Goal: Task Accomplishment & Management: Use online tool/utility

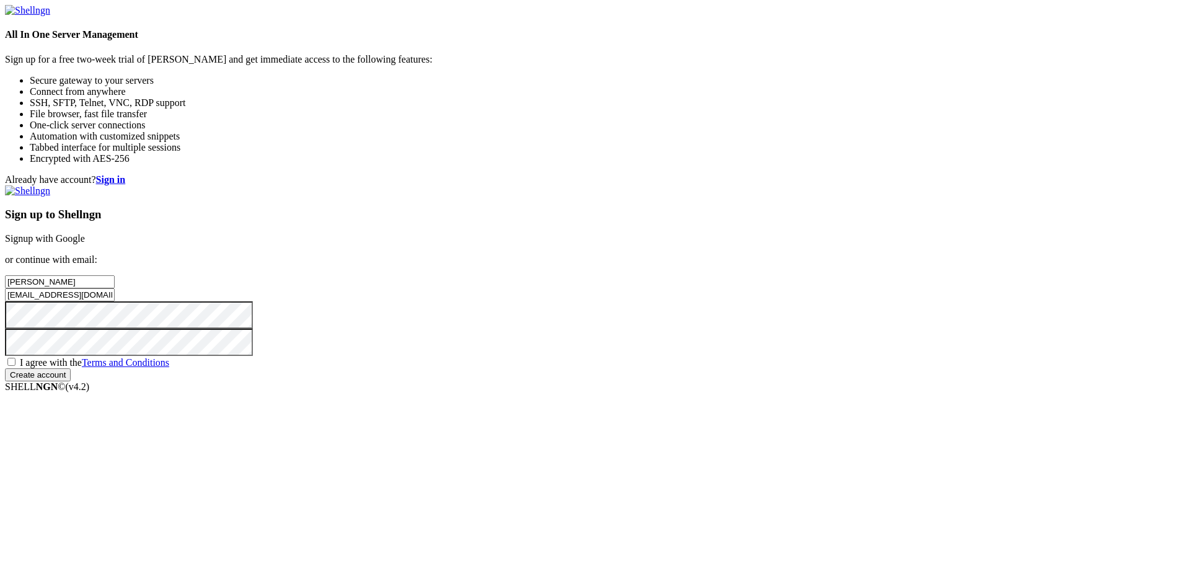
click at [169, 367] on span "I agree with the Terms and Conditions" at bounding box center [94, 362] width 149 height 11
click at [15, 366] on input "I agree with the Terms and Conditions" at bounding box center [11, 362] width 8 height 8
checkbox input "true"
click at [71, 381] on input "Create account" at bounding box center [38, 374] width 66 height 13
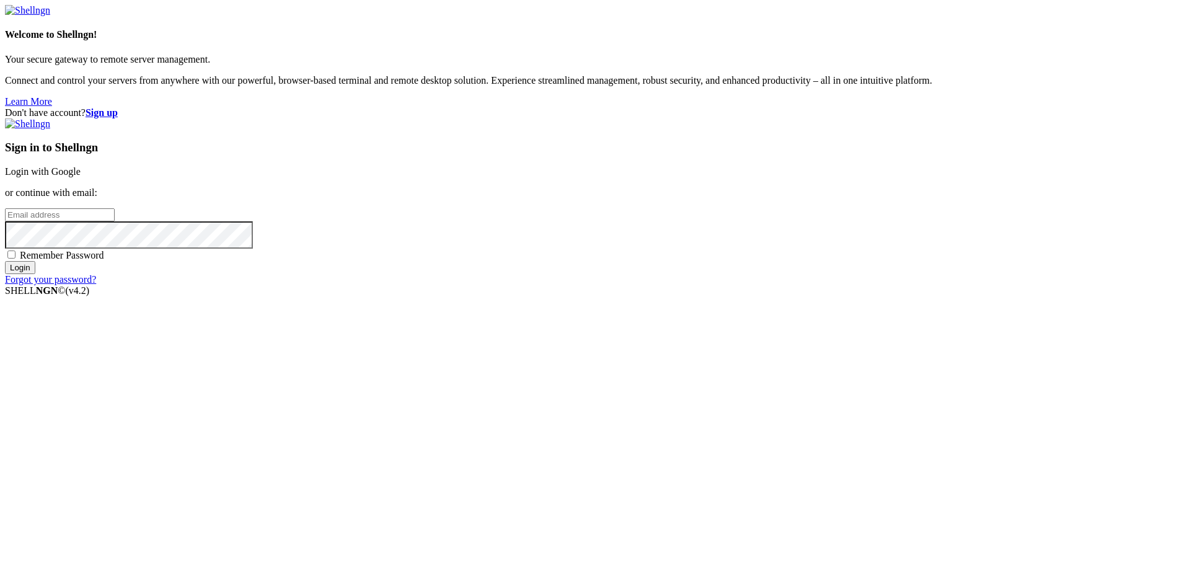
type input "[EMAIL_ADDRESS][DOMAIN_NAME]"
click at [104, 260] on span "Remember Password" at bounding box center [62, 255] width 84 height 11
click at [15, 258] on input "Remember Password" at bounding box center [11, 254] width 8 height 8
checkbox input "true"
click at [35, 274] on input "Login" at bounding box center [20, 267] width 30 height 13
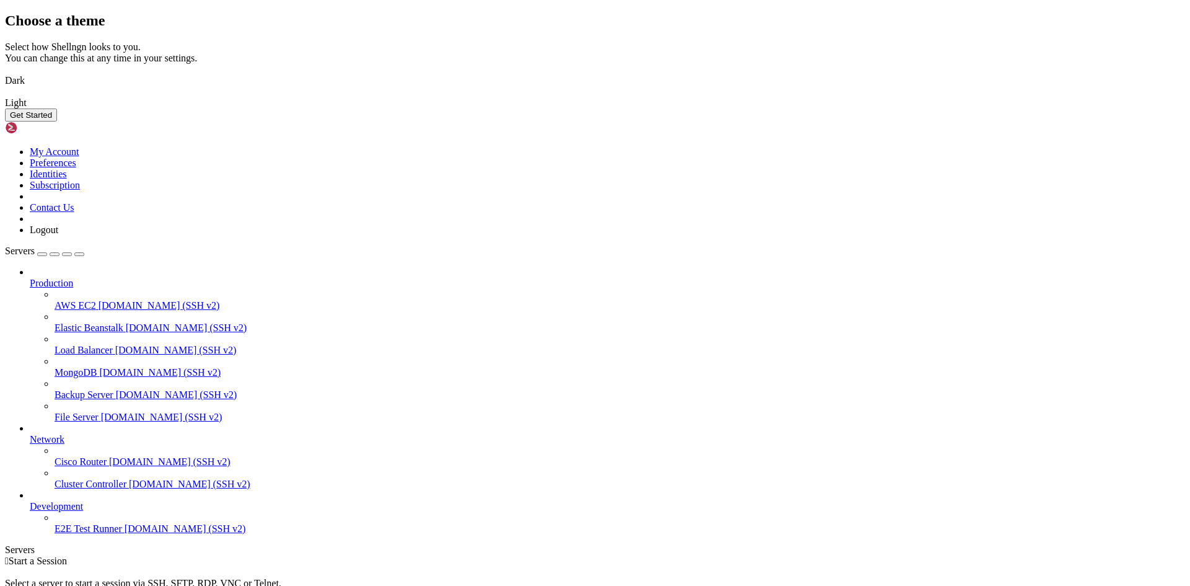
click at [57, 121] on button "Get Started" at bounding box center [31, 114] width 52 height 13
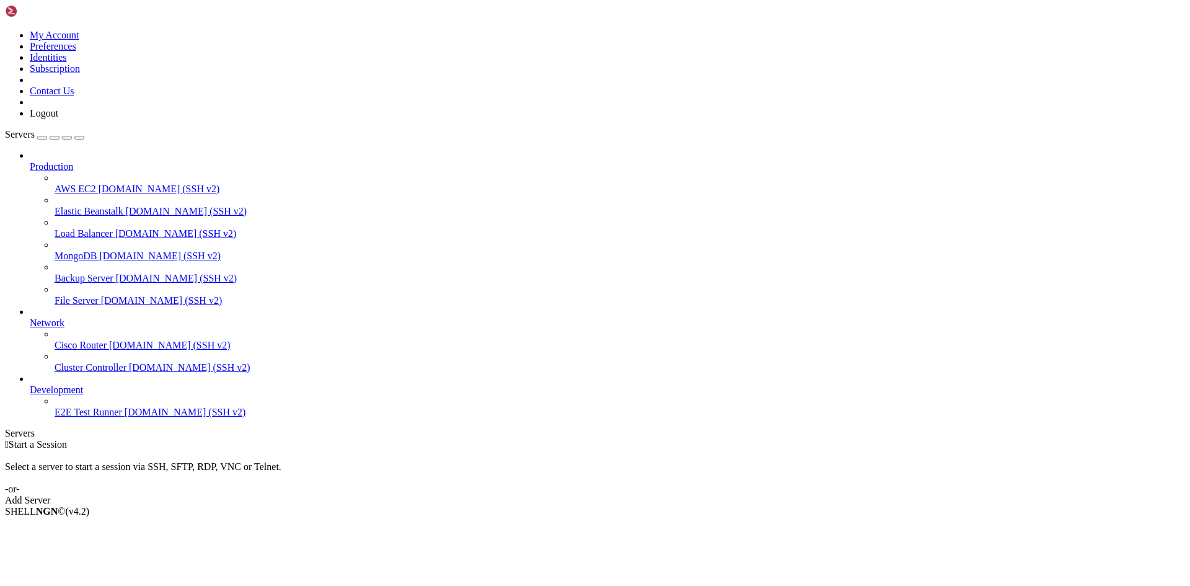
click at [331, 439] on div " Start a Session Select a server to start a session via SSH, SFTP, RDP, VNC or…" at bounding box center [595, 472] width 1180 height 67
click at [691, 439] on div " Start a Session Select a server to start a session via SSH, SFTP, RDP, VNC or…" at bounding box center [595, 472] width 1180 height 67
click at [690, 439] on div " Start a Session Select a server to start a session via SSH, SFTP, RDP, VNC or…" at bounding box center [595, 472] width 1180 height 67
click at [688, 494] on div "Add Server" at bounding box center [595, 499] width 1180 height 11
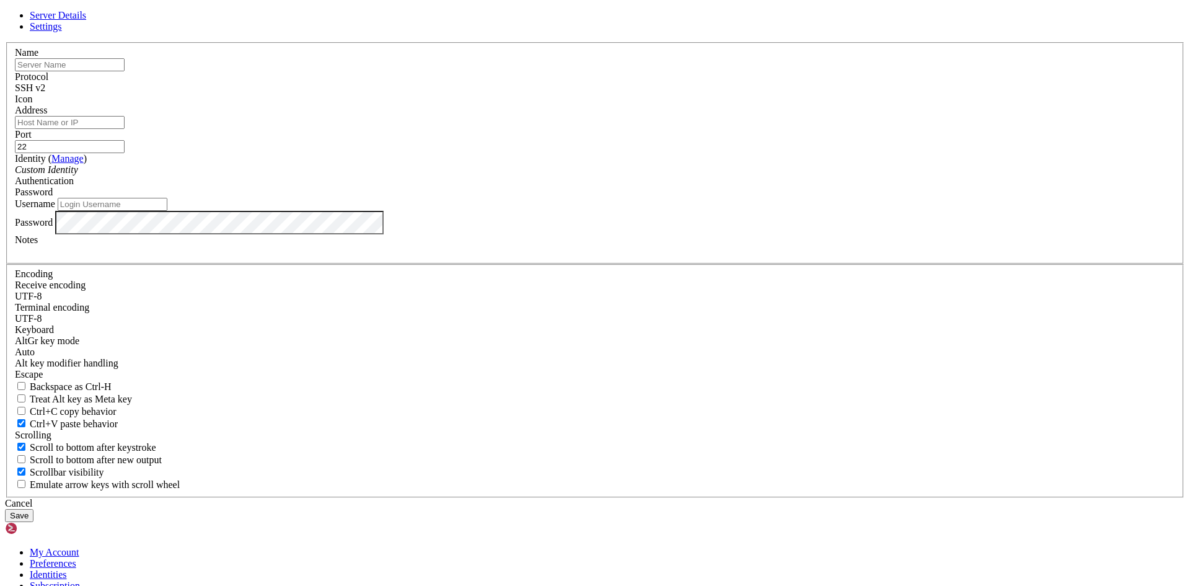
type input "[EMAIL_ADDRESS][DOMAIN_NAME]"
click at [125, 71] on input "text" at bounding box center [70, 64] width 110 height 13
click at [62, 32] on span "Settings" at bounding box center [46, 26] width 32 height 11
click at [86, 20] on span "Server Details" at bounding box center [58, 15] width 56 height 11
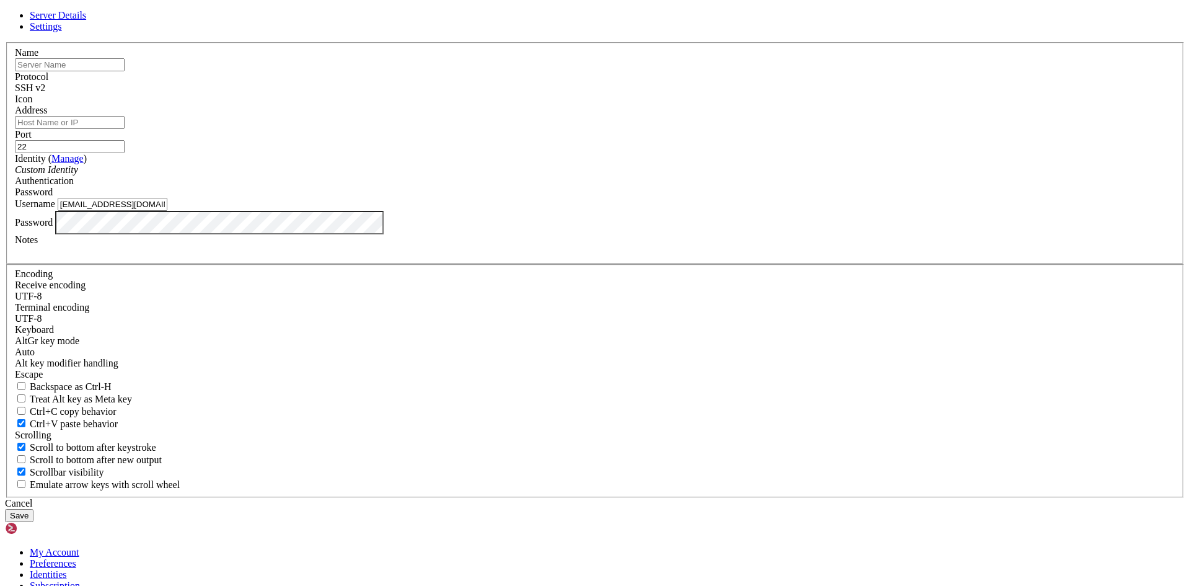
click at [62, 32] on span "Settings" at bounding box center [46, 26] width 32 height 11
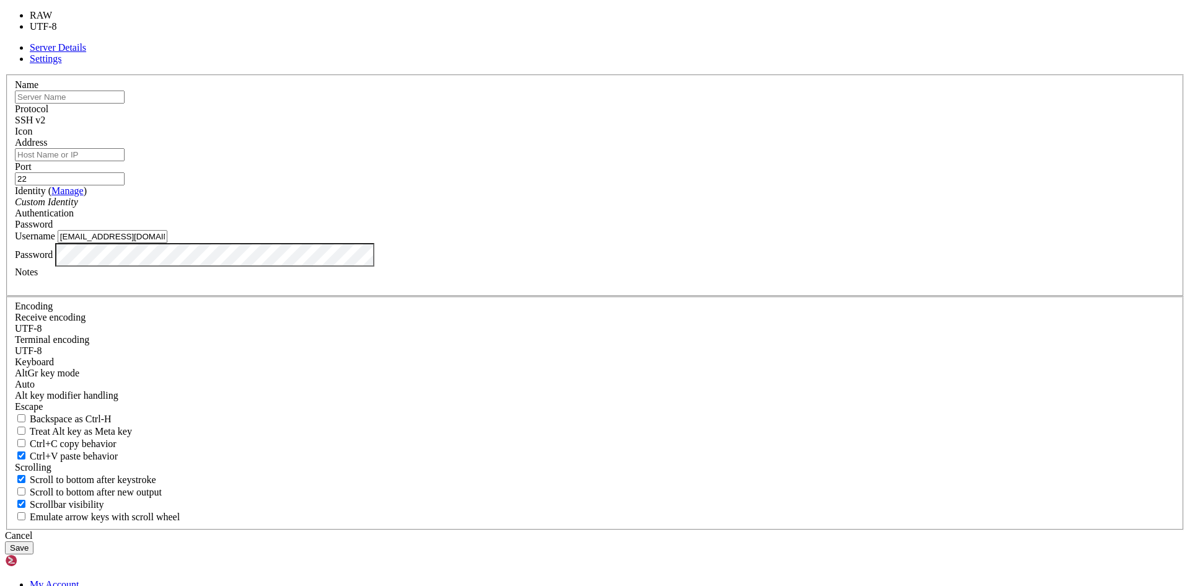
click at [548, 323] on div "UTF-8" at bounding box center [595, 328] width 1160 height 11
click at [740, 296] on fieldset "Encoding Receive encoding UTF-8 Terminal encoding UTF-8 Keyboard" at bounding box center [594, 413] width 1177 height 234
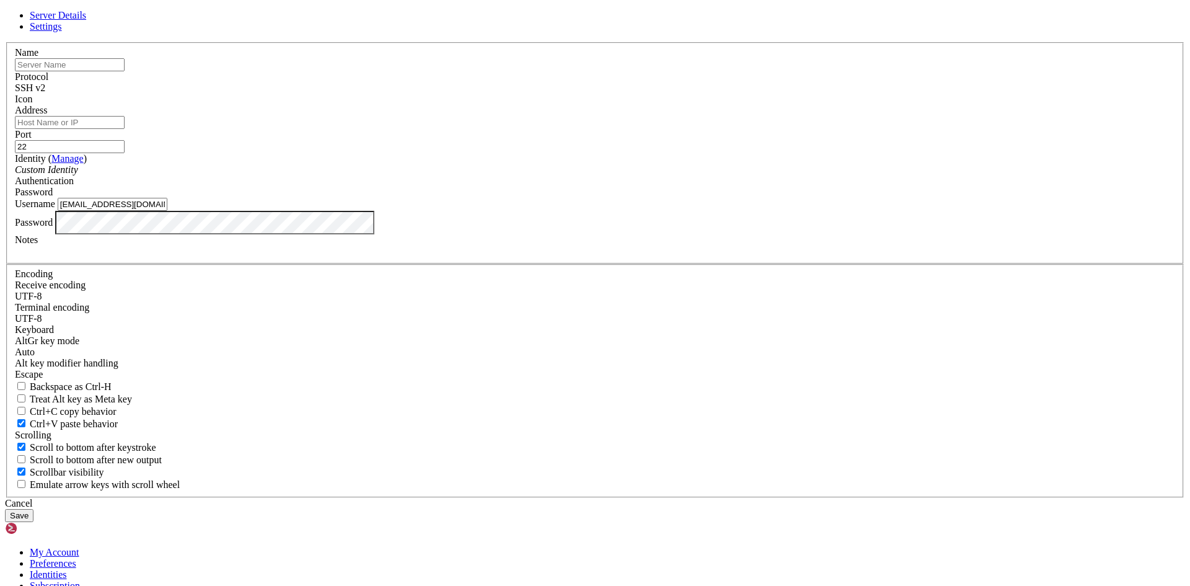
scroll to position [180, 0]
click at [86, 20] on span "Server Details" at bounding box center [58, 15] width 56 height 11
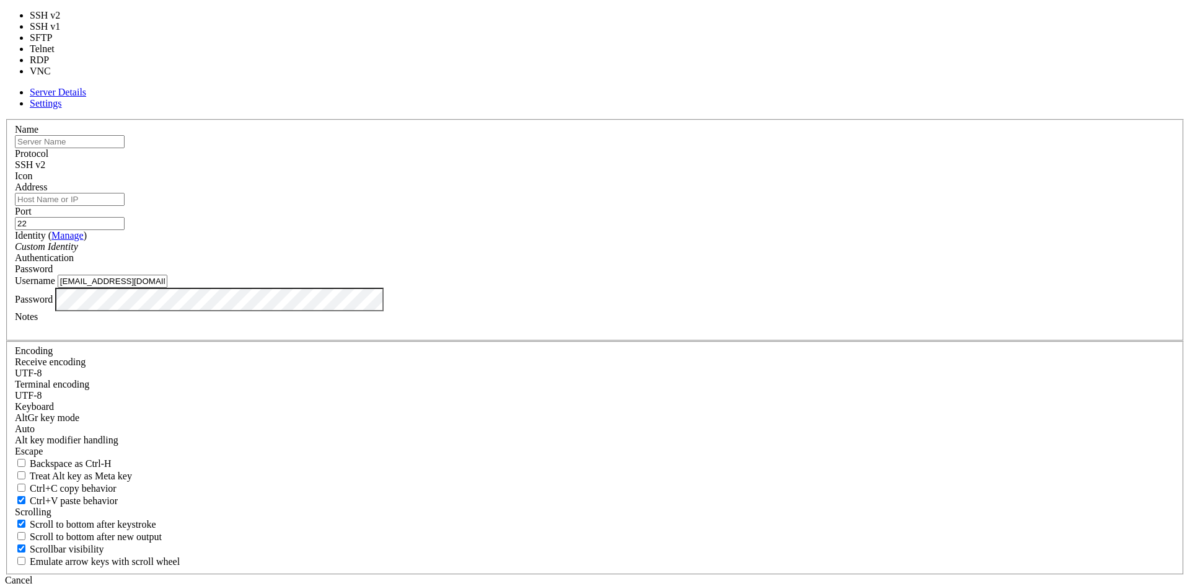
click at [672, 170] on div "SSH v2" at bounding box center [595, 164] width 1160 height 11
click at [694, 109] on header "Server Details Settings" at bounding box center [595, 98] width 1180 height 22
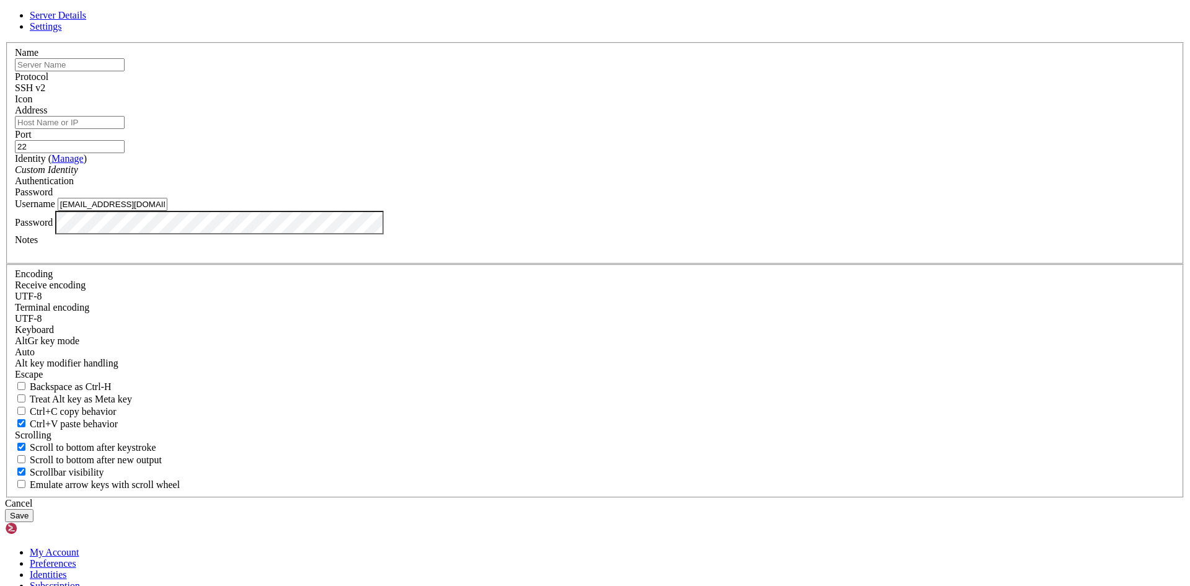
click at [125, 71] on input "text" at bounding box center [70, 64] width 110 height 13
type input "Bill"
click at [125, 129] on input "Address" at bounding box center [70, 122] width 110 height 13
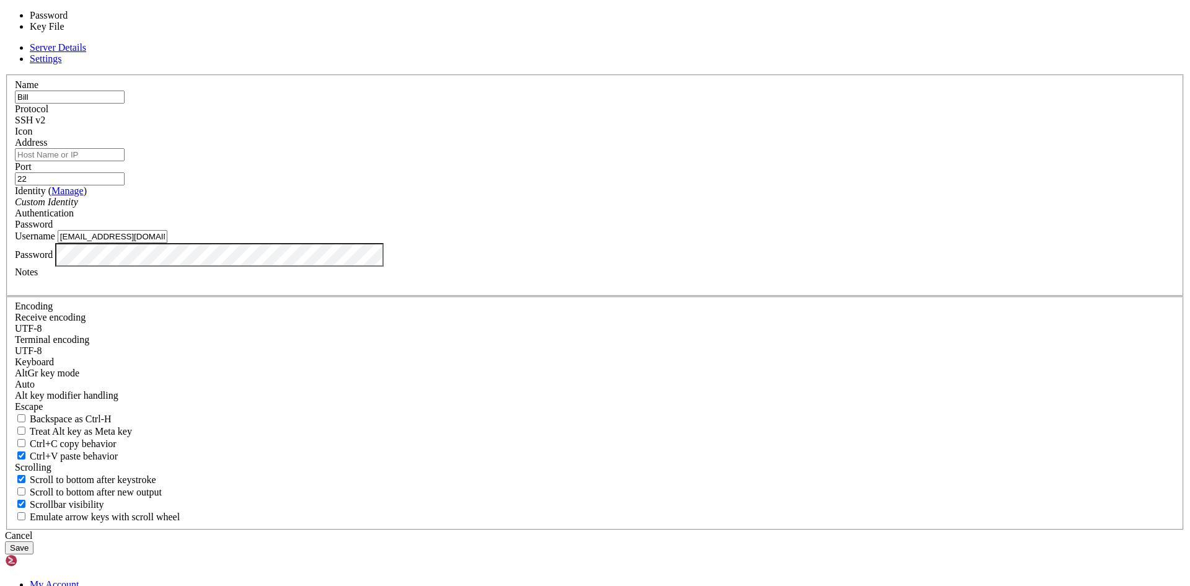
click at [698, 230] on div "Password" at bounding box center [595, 224] width 1160 height 11
click at [773, 237] on div "Name [PERSON_NAME] Protocol SSH v2 Icon Address Port 22 ( Manage )" at bounding box center [595, 301] width 1180 height 455
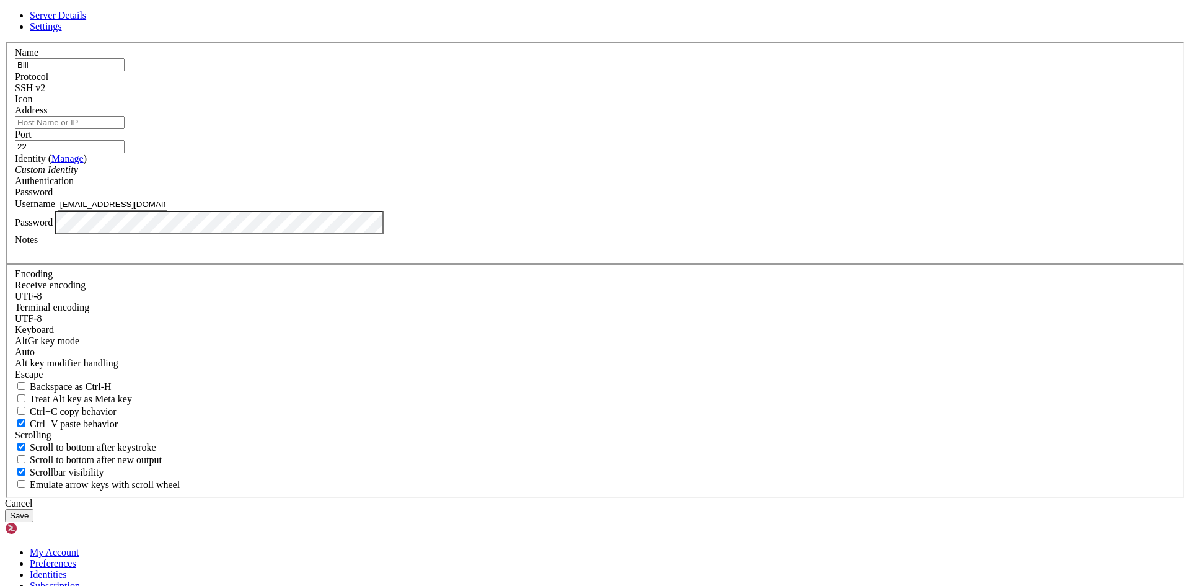
click at [491, 175] on div "Custom Identity" at bounding box center [595, 169] width 1160 height 11
click at [554, 175] on div "Custom Identity" at bounding box center [595, 169] width 1160 height 11
click at [125, 153] on input "22" at bounding box center [70, 146] width 110 height 13
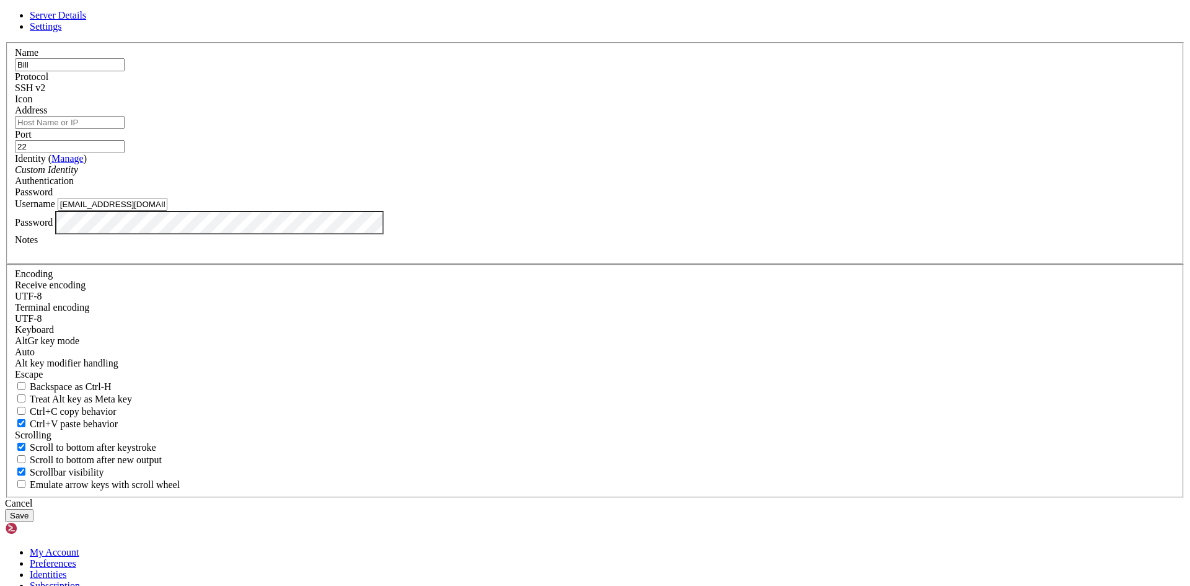
click at [125, 153] on input "22" at bounding box center [70, 146] width 110 height 13
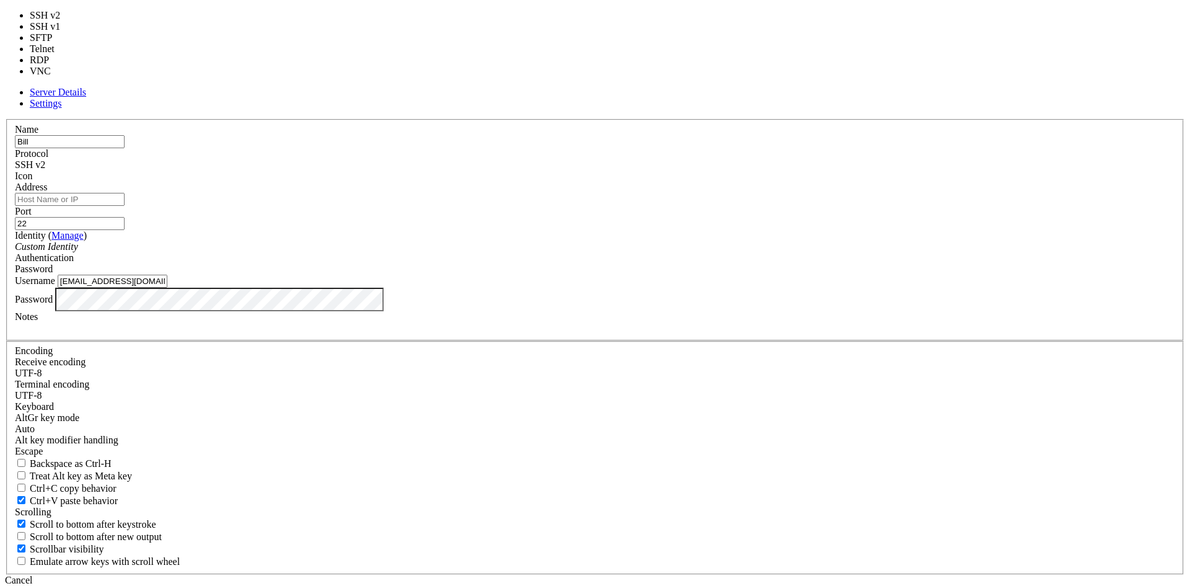
click at [674, 170] on div "SSH v2" at bounding box center [595, 164] width 1160 height 11
click at [765, 182] on div "Icon" at bounding box center [595, 175] width 1160 height 11
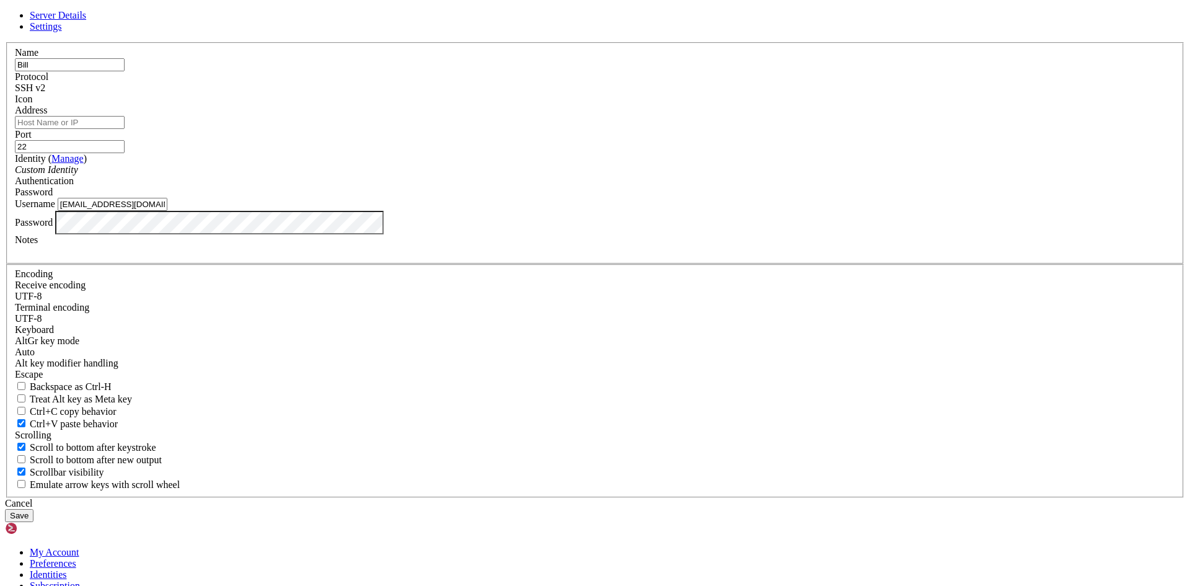
click at [125, 129] on input "Address" at bounding box center [70, 122] width 110 height 13
drag, startPoint x: 472, startPoint y: 218, endPoint x: 524, endPoint y: 227, distance: 52.9
click at [125, 129] on input "Address" at bounding box center [70, 122] width 110 height 13
paste input "[TECHNICAL_ID]"
type input "[TECHNICAL_ID]"
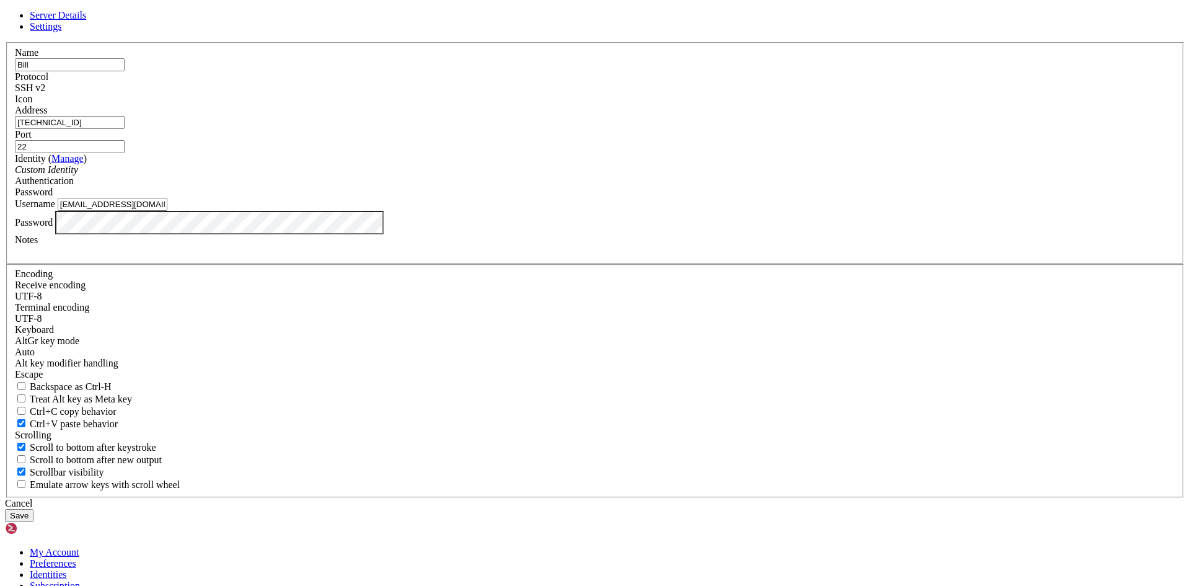
click at [125, 153] on input "22" at bounding box center [70, 146] width 110 height 13
type input "5432"
click at [556, 257] on div "Notes" at bounding box center [595, 245] width 1160 height 22
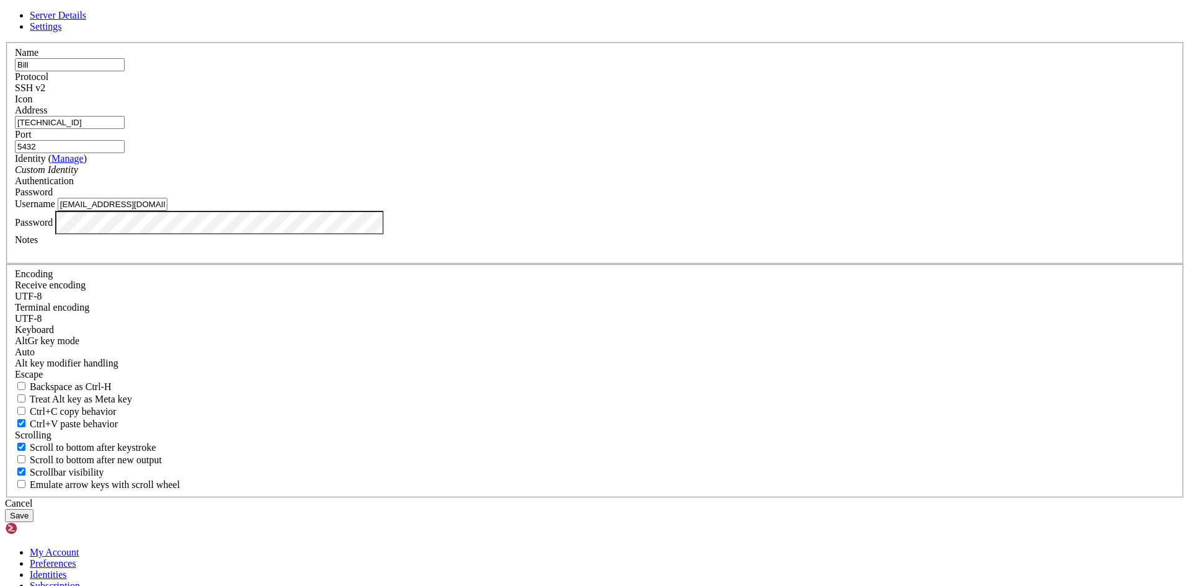
click at [33, 509] on button "Save" at bounding box center [19, 515] width 29 height 13
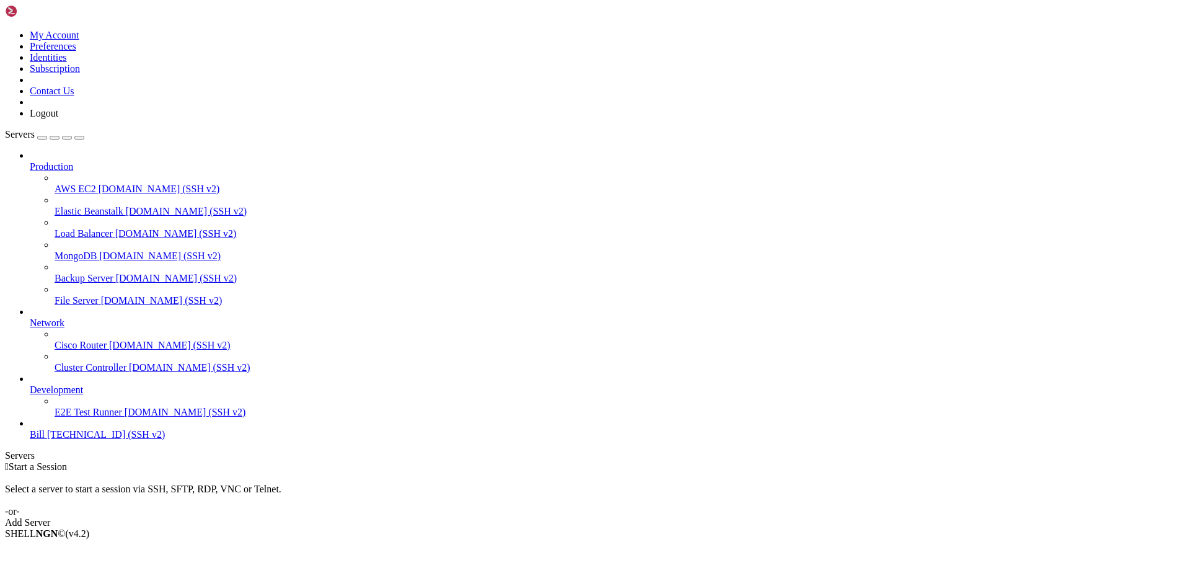
click at [110, 440] on ul "Production AWS EC2 [DOMAIN_NAME] (SSH v2) Elastic Beanstalk [DOMAIN_NAME] (SSH …" at bounding box center [595, 295] width 1180 height 290
click at [45, 439] on span "Bill" at bounding box center [37, 434] width 15 height 11
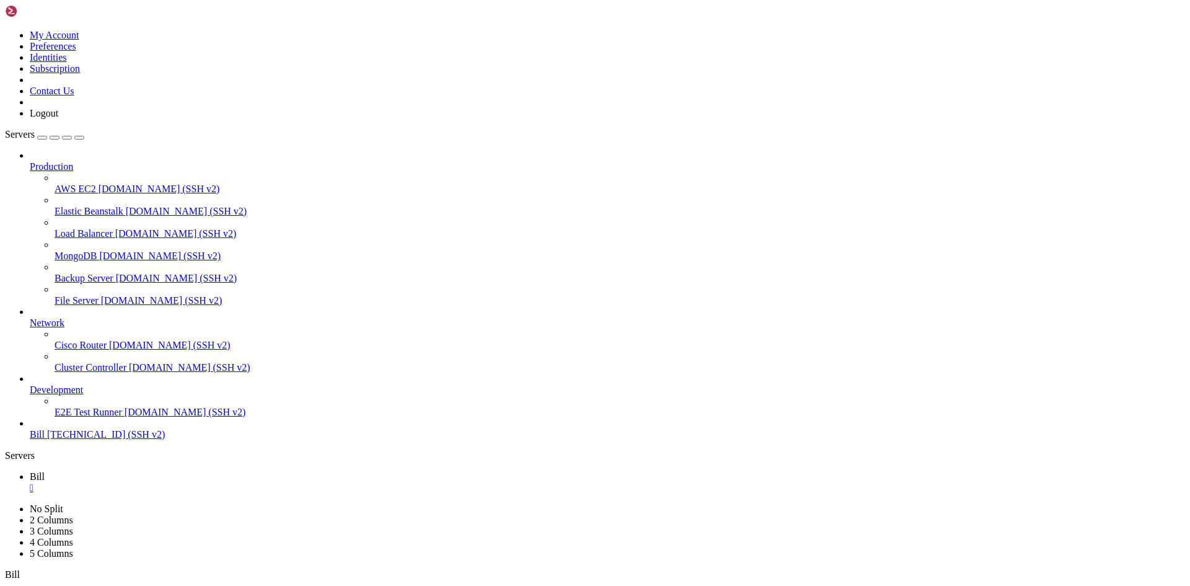
click at [5, 30] on icon at bounding box center [5, 30] width 0 height 0
